Goal: Information Seeking & Learning: Find specific fact

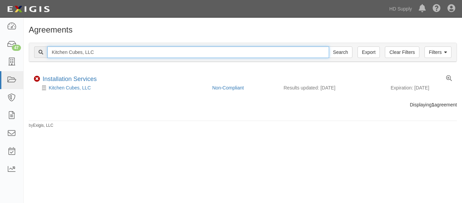
click at [107, 55] on input "Kitchen Cubes, LLC" at bounding box center [188, 52] width 282 height 12
type input "K"
paste input "TNZ services LLC"
type input "TNZ services LLC"
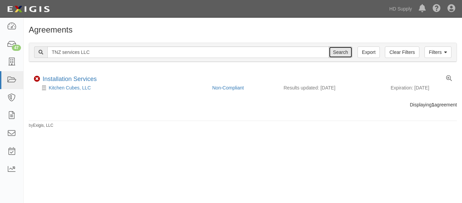
click at [338, 50] on input "Search" at bounding box center [341, 52] width 24 height 12
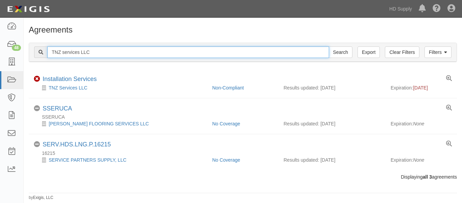
click at [115, 52] on input "TNZ services LLC" at bounding box center [188, 52] width 282 height 12
type input "T"
paste input "Rheia Verve,LLC DBA ALL Best Cabinet"
type input "Rheia Verve,LLC DBA ALL Best Cabinet"
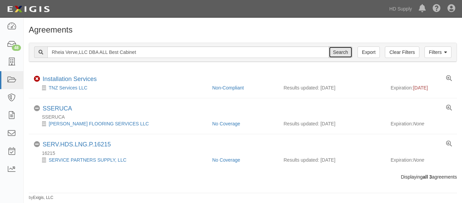
click at [332, 55] on input "Search" at bounding box center [341, 52] width 24 height 12
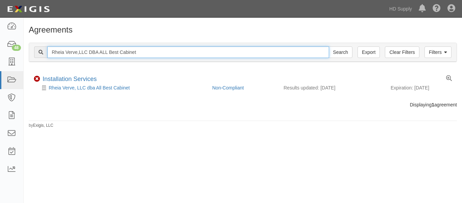
click at [139, 50] on input "Rheia Verve,LLC DBA ALL Best Cabinet" at bounding box center [188, 52] width 282 height 12
type input "R"
paste input "TP&L Contracting Services"
type input "TP&L Contracting Services"
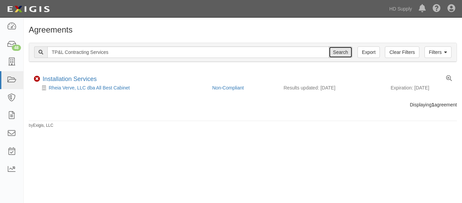
click at [341, 50] on input "Search" at bounding box center [341, 52] width 24 height 12
drag, startPoint x: 115, startPoint y: 59, endPoint x: 115, endPoint y: 53, distance: 5.1
click at [115, 53] on div "Filters Clear Filters Export TP&L Contracting Services Search Filters" at bounding box center [243, 52] width 428 height 19
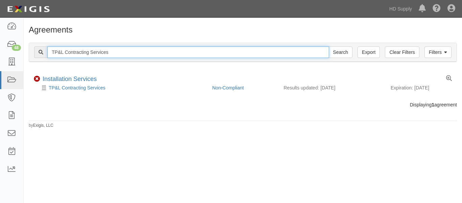
click at [115, 53] on input "TP&L Contracting Services" at bounding box center [188, 52] width 282 height 12
type input "T"
paste input "Noble Air Solutions"
type input "Noble Air Solutions"
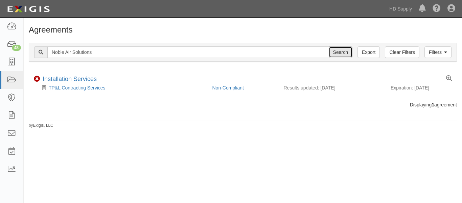
click at [333, 54] on input "Search" at bounding box center [341, 52] width 24 height 12
